Goal: Information Seeking & Learning: Learn about a topic

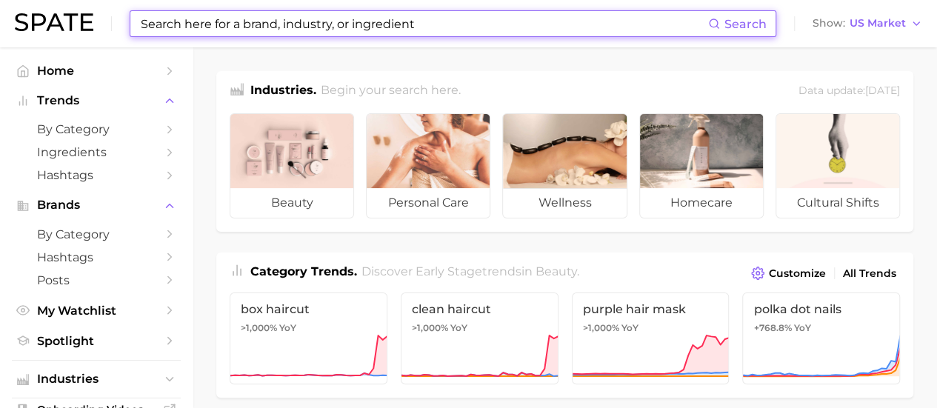
click at [213, 24] on input at bounding box center [423, 23] width 569 height 25
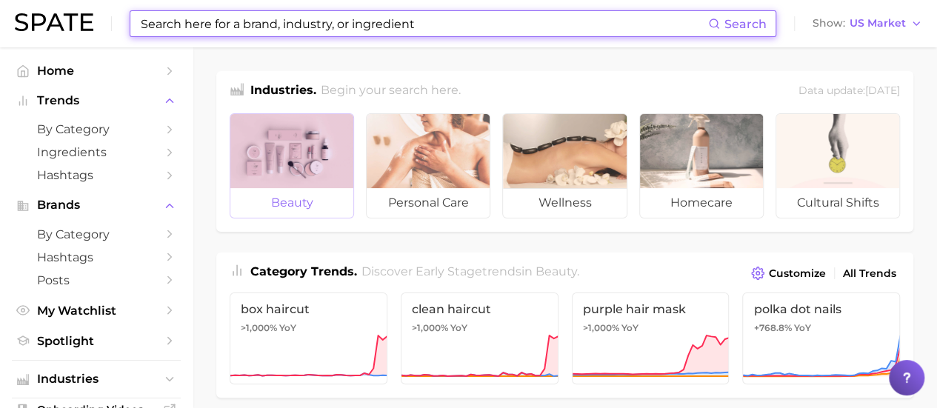
click at [285, 124] on div at bounding box center [291, 151] width 123 height 74
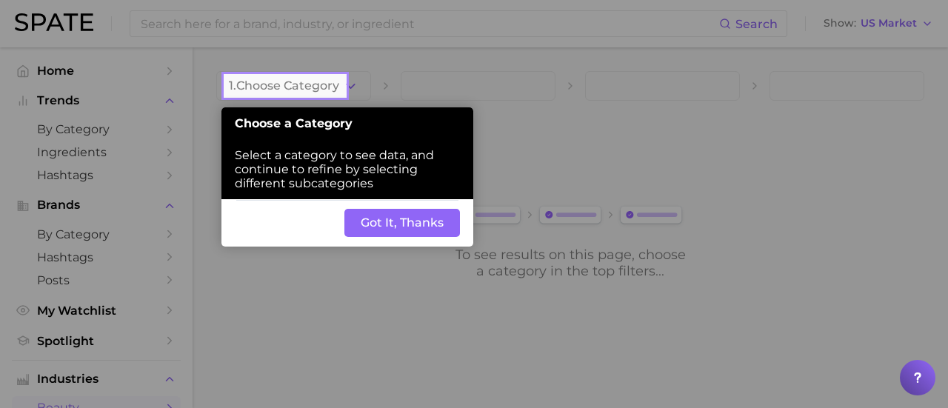
click at [389, 224] on button "Got It, Thanks" at bounding box center [402, 223] width 116 height 28
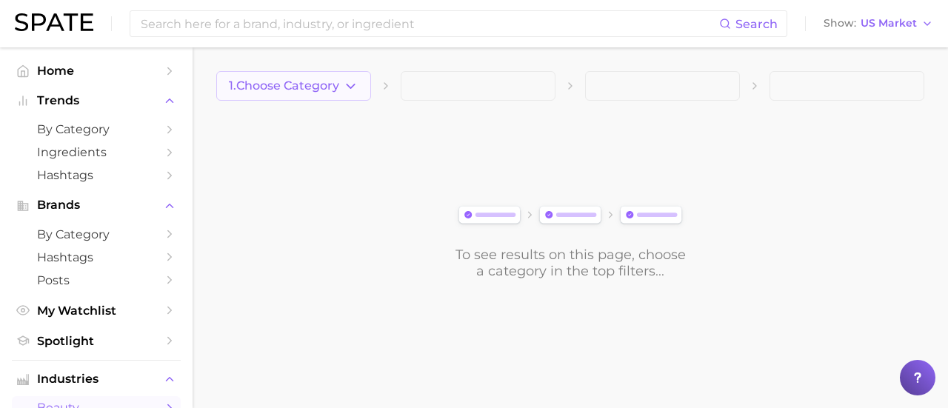
click at [273, 97] on button "1. Choose Category" at bounding box center [293, 86] width 155 height 30
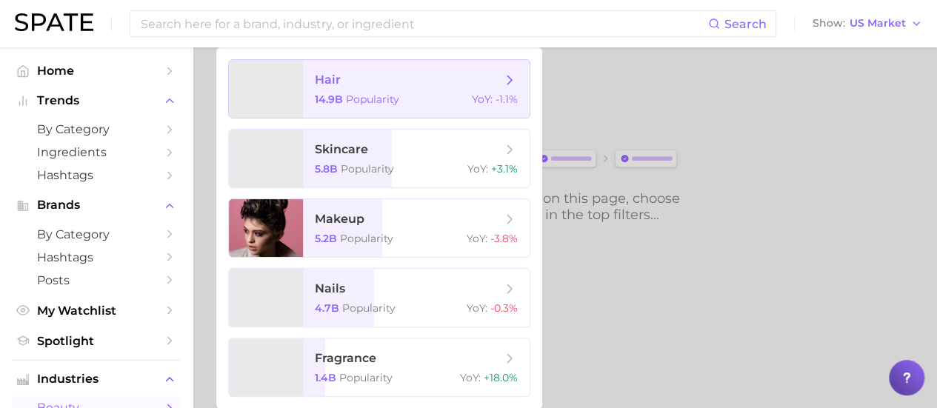
scroll to position [56, 0]
click at [358, 221] on span "makeup" at bounding box center [340, 219] width 50 height 14
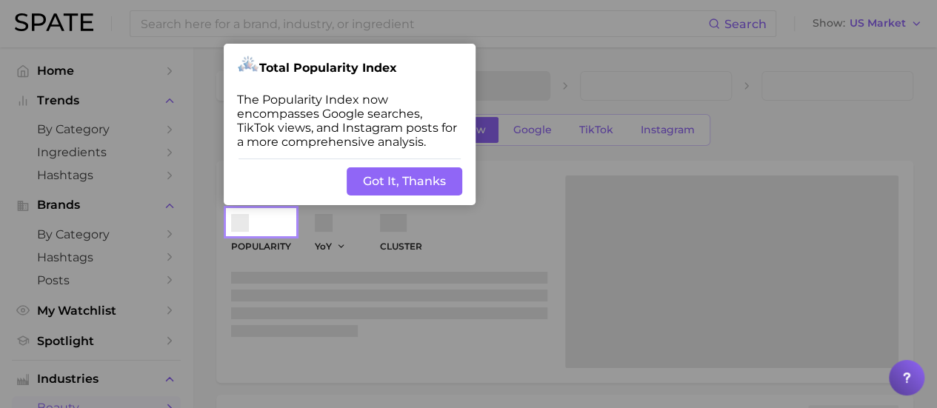
click at [404, 181] on button "Got It, Thanks" at bounding box center [405, 181] width 116 height 28
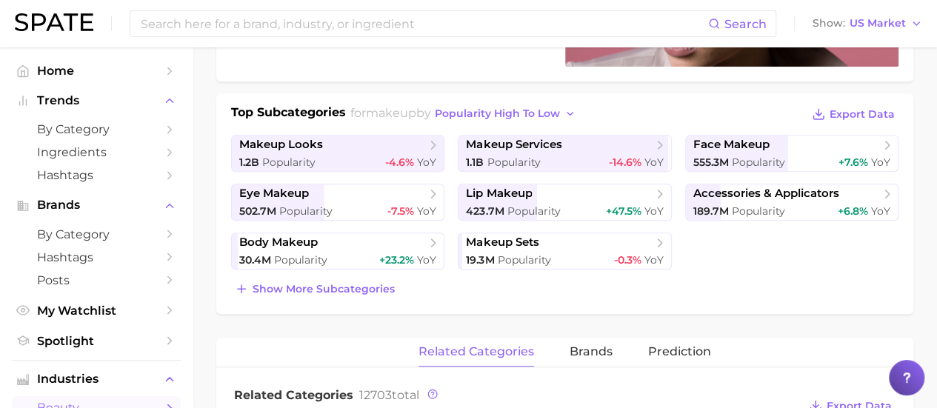
scroll to position [301, 0]
click at [779, 159] on span "Popularity" at bounding box center [758, 162] width 53 height 13
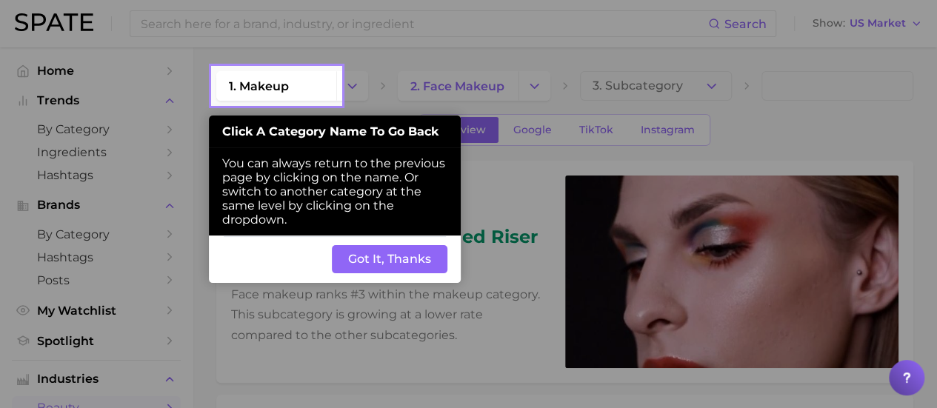
click at [398, 258] on button "Got It, Thanks" at bounding box center [390, 259] width 116 height 28
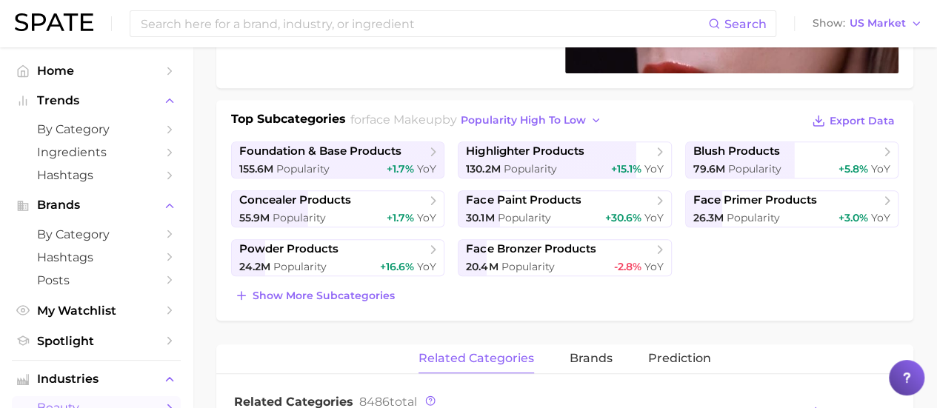
scroll to position [293, 0]
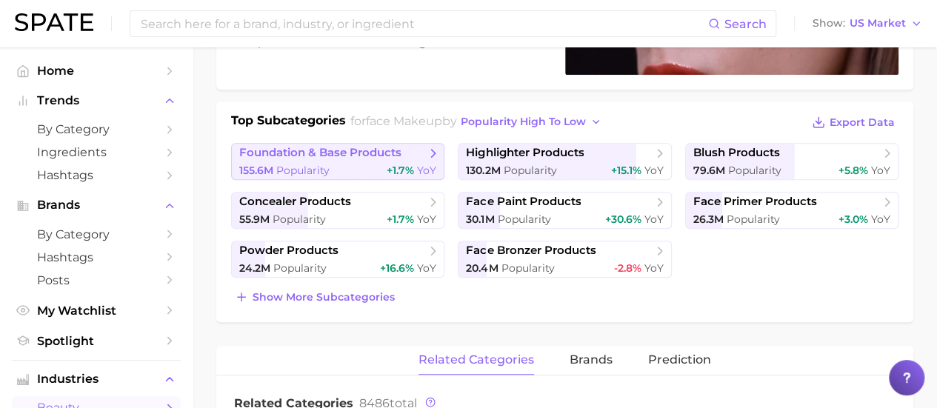
click at [363, 161] on link "foundation & base products 155.6m Popularity +1.7% YoY" at bounding box center [337, 161] width 213 height 37
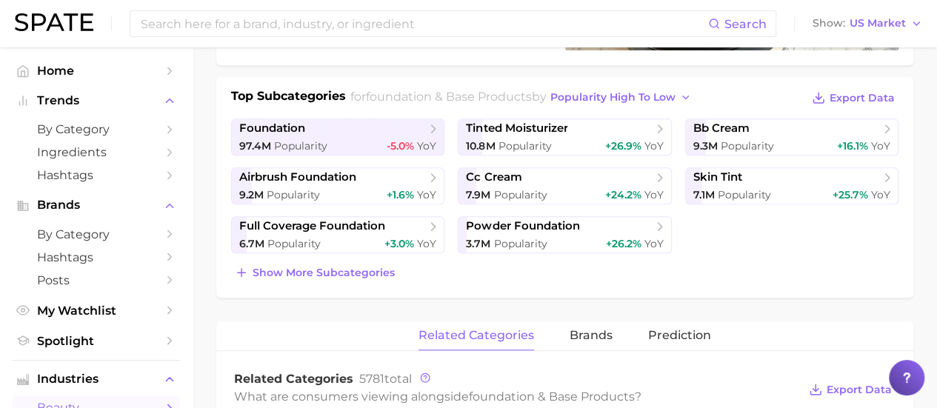
scroll to position [282, 0]
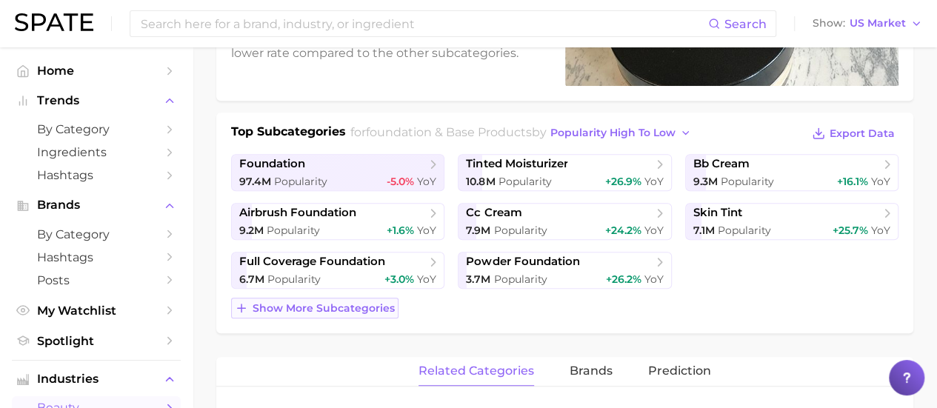
click at [320, 307] on span "Show more subcategories" at bounding box center [324, 308] width 142 height 13
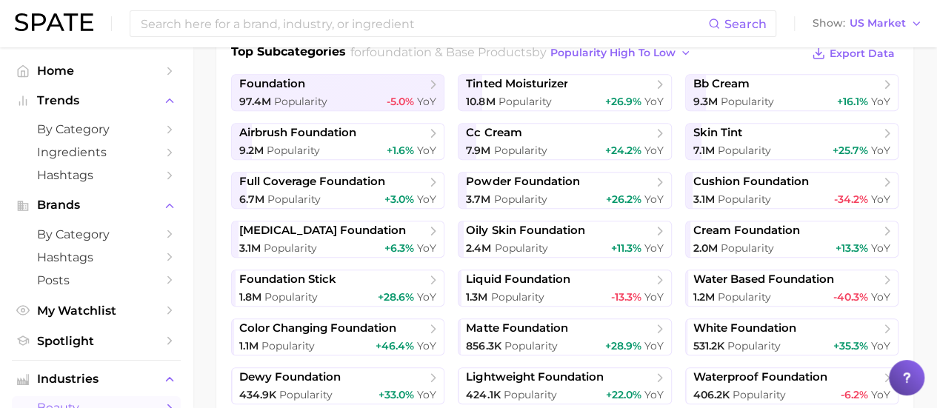
scroll to position [363, 0]
click at [321, 84] on span "foundation" at bounding box center [332, 83] width 187 height 15
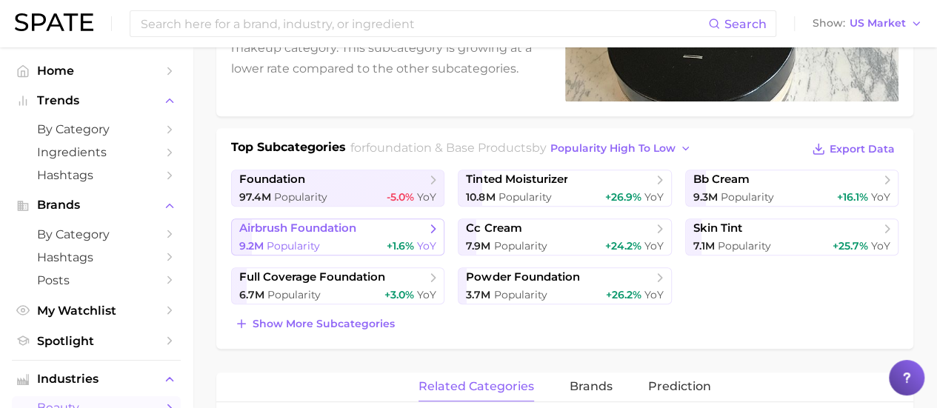
scroll to position [265, 0]
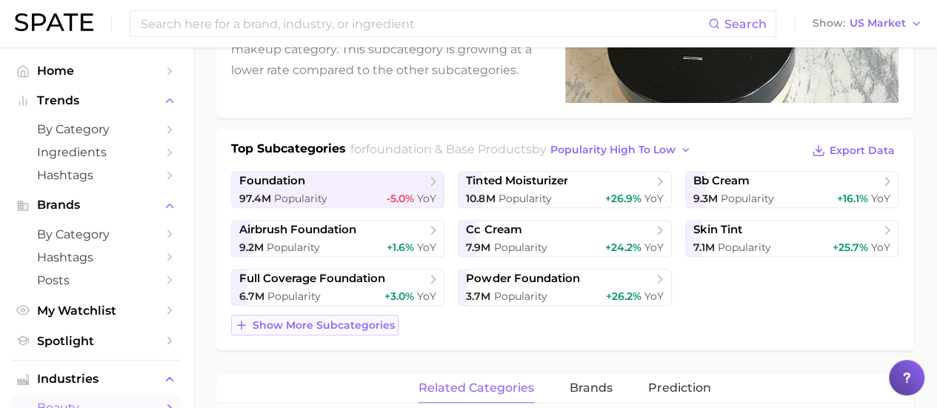
click at [302, 324] on span "Show more subcategories" at bounding box center [324, 325] width 142 height 13
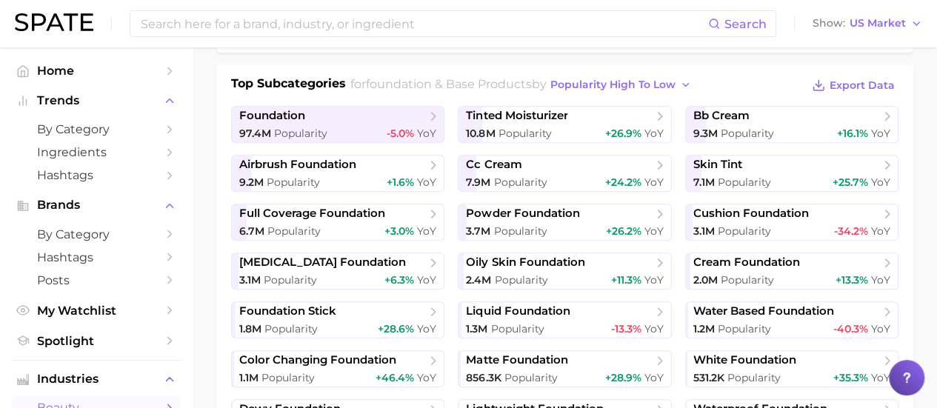
scroll to position [332, 0]
